Goal: Transaction & Acquisition: Subscribe to service/newsletter

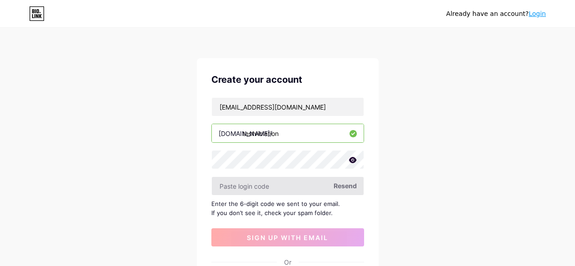
scroll to position [23, 0]
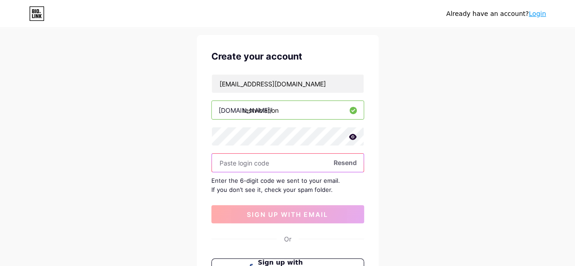
click at [282, 162] on input "text" at bounding box center [288, 163] width 152 height 18
click at [353, 134] on icon at bounding box center [352, 137] width 8 height 6
click at [281, 163] on input "text" at bounding box center [288, 163] width 152 height 18
click at [336, 160] on span "Resend" at bounding box center [344, 163] width 23 height 10
click at [340, 159] on span "Resend" at bounding box center [344, 163] width 23 height 10
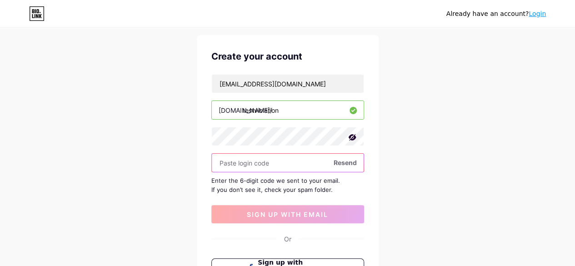
click at [295, 160] on input "text" at bounding box center [288, 163] width 152 height 18
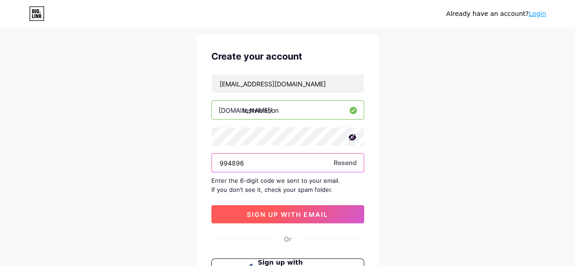
type input "994896"
click at [327, 218] on button "sign up with email" at bounding box center [287, 214] width 153 height 18
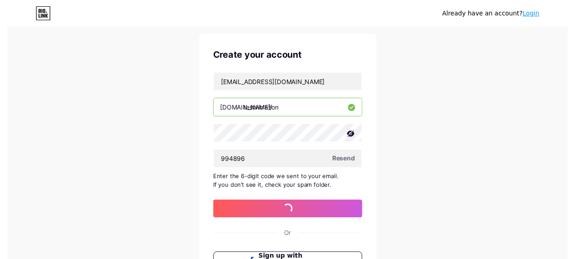
scroll to position [0, 0]
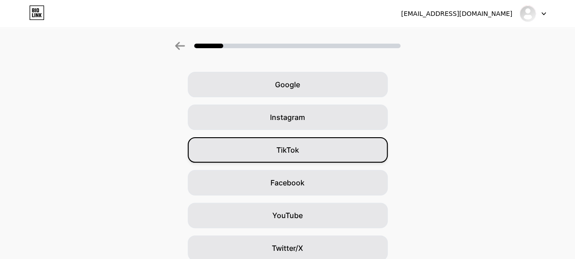
scroll to position [27, 0]
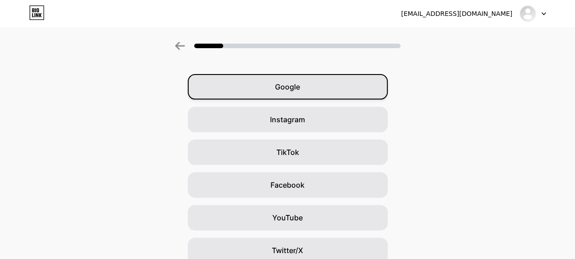
click at [259, 86] on div "Google" at bounding box center [288, 86] width 200 height 25
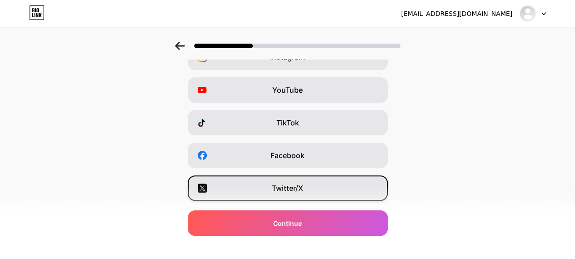
scroll to position [63, 0]
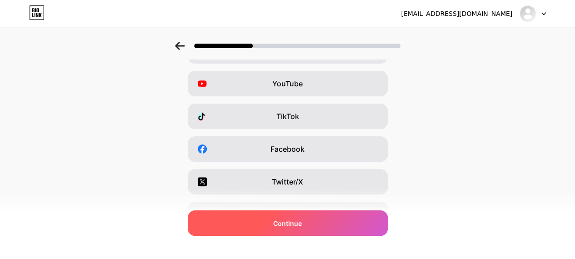
click at [292, 216] on div "Continue" at bounding box center [288, 222] width 200 height 25
click at [283, 221] on span "Continue" at bounding box center [287, 223] width 29 height 10
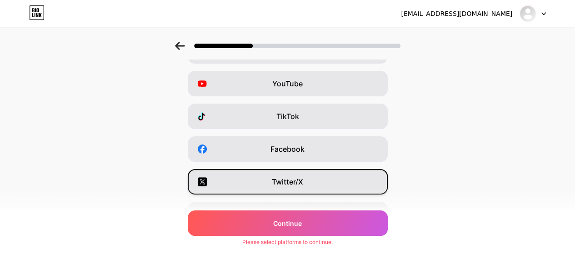
click at [292, 190] on div "Twitter/X" at bounding box center [288, 181] width 200 height 25
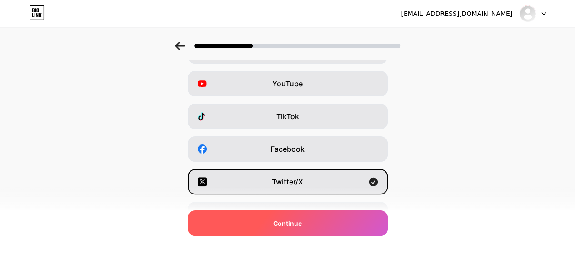
click at [272, 228] on div "Continue" at bounding box center [288, 222] width 200 height 25
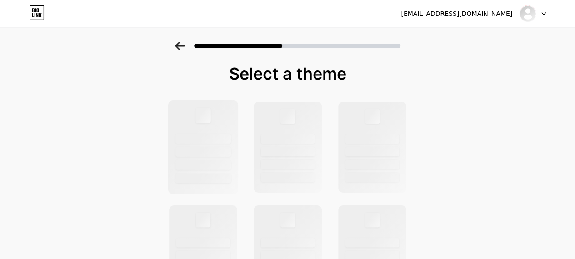
click at [235, 145] on div at bounding box center [203, 147] width 70 height 94
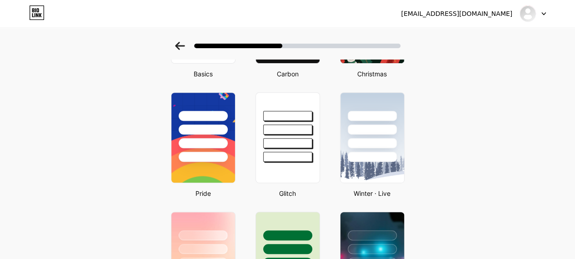
scroll to position [0, 0]
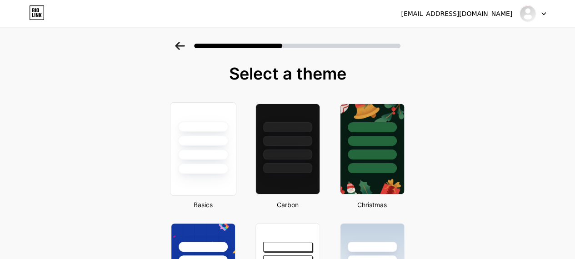
click at [194, 149] on div at bounding box center [202, 138] width 65 height 71
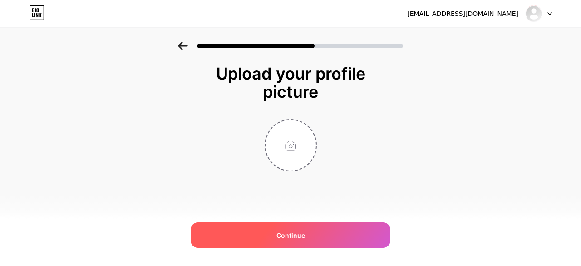
click at [298, 234] on span "Continue" at bounding box center [291, 235] width 29 height 10
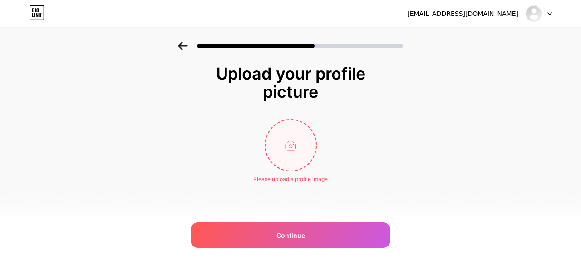
click at [295, 166] on input "file" at bounding box center [291, 145] width 50 height 50
type input "C:\fakepath\meta.png"
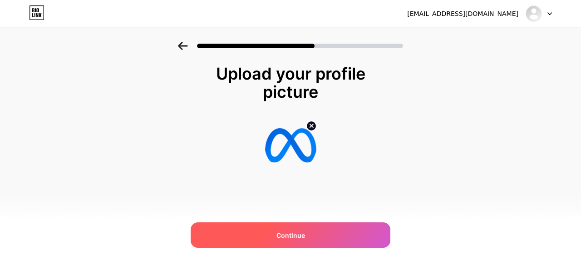
click at [309, 228] on div "Continue" at bounding box center [291, 234] width 200 height 25
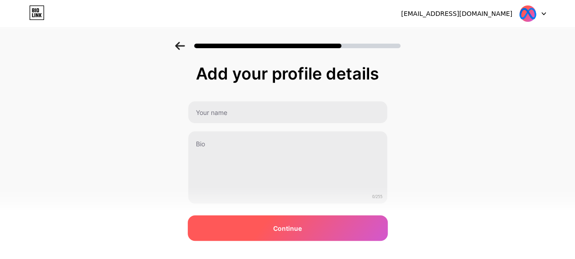
click at [334, 224] on div "Continue" at bounding box center [288, 227] width 200 height 25
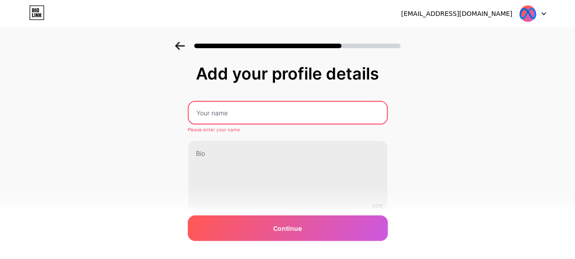
click at [215, 112] on input "text" at bounding box center [287, 113] width 198 height 22
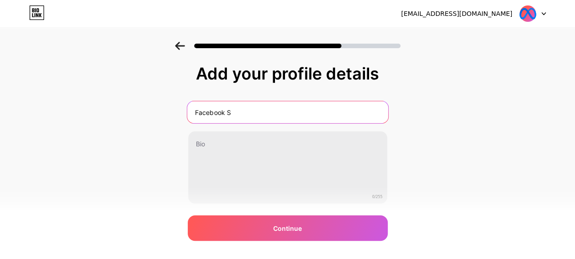
type input "Facebook Support"
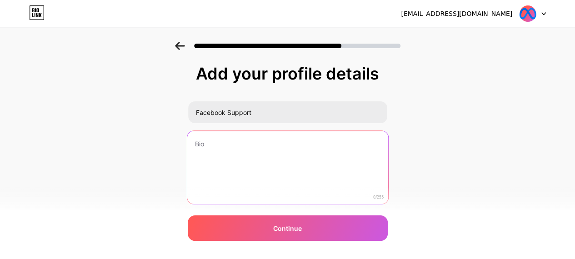
click at [243, 145] on textarea at bounding box center [287, 168] width 201 height 74
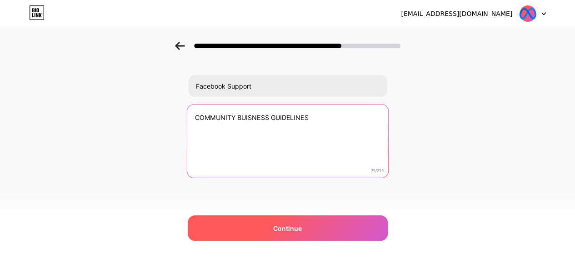
type textarea "COMMUNITY BUISNESS GUIDELINES"
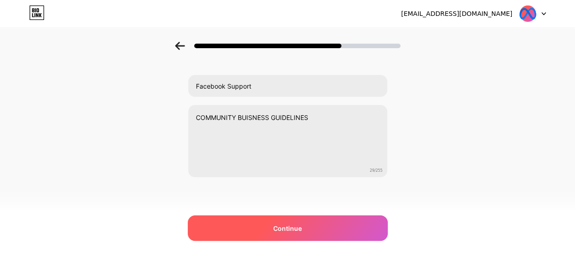
click at [283, 228] on span "Continue" at bounding box center [287, 228] width 29 height 10
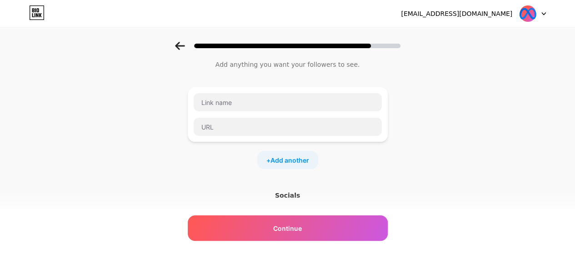
scroll to position [0, 0]
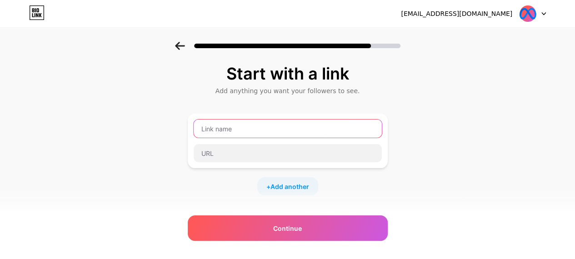
click at [207, 128] on input "text" at bounding box center [287, 128] width 188 height 18
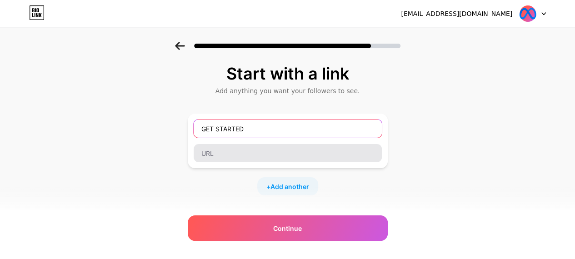
type input "GET STARTED"
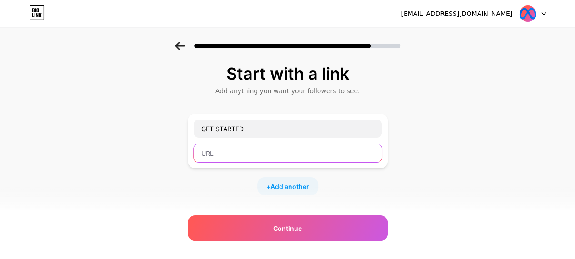
click at [218, 151] on input "text" at bounding box center [287, 153] width 188 height 18
type input "z"
paste input "[URL][DOMAIN_NAME]"
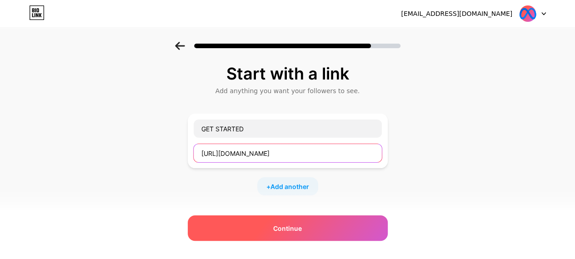
type input "[URL][DOMAIN_NAME]"
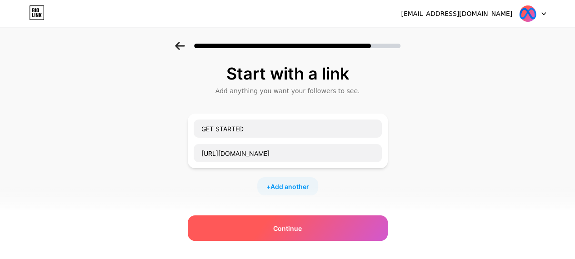
click at [261, 219] on div "Continue" at bounding box center [288, 227] width 200 height 25
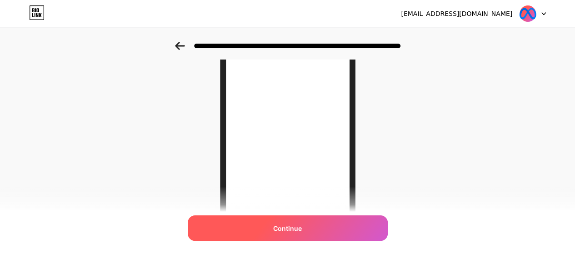
scroll to position [64, 0]
click at [272, 227] on div "Continue" at bounding box center [288, 227] width 200 height 25
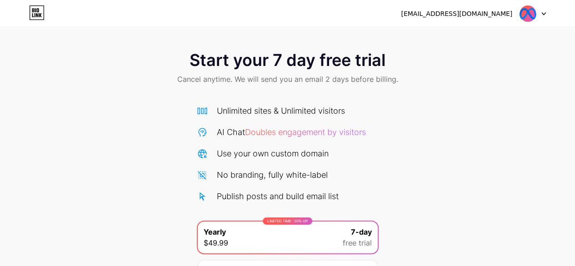
scroll to position [99, 0]
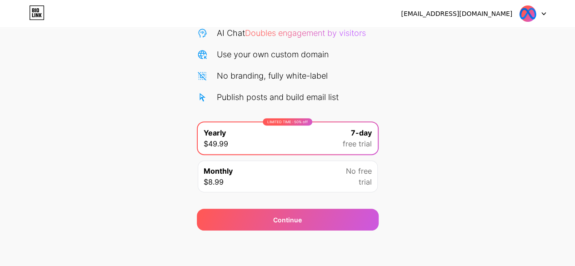
click at [304, 178] on div "Monthly $8.99 No free trial" at bounding box center [288, 176] width 180 height 32
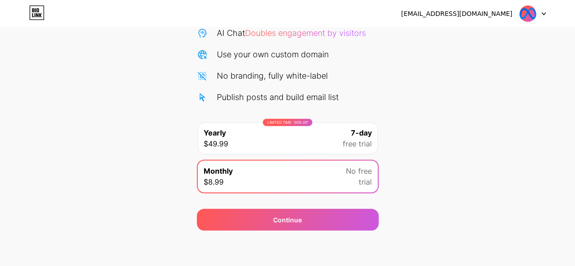
scroll to position [0, 0]
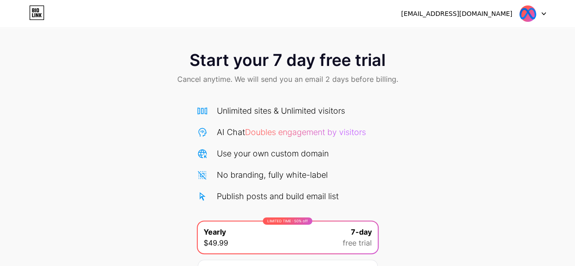
click at [516, 10] on div "[EMAIL_ADDRESS][DOMAIN_NAME]" at bounding box center [473, 13] width 145 height 16
click at [524, 11] on img at bounding box center [527, 13] width 17 height 17
click at [337, 81] on span "Cancel anytime. We will send you an email 2 days before billing." at bounding box center [287, 79] width 221 height 11
click at [428, 115] on div "Start your 7 day free trial Cancel anytime. We will send you an email 2 days be…" at bounding box center [287, 186] width 575 height 288
